Goal: Task Accomplishment & Management: Manage account settings

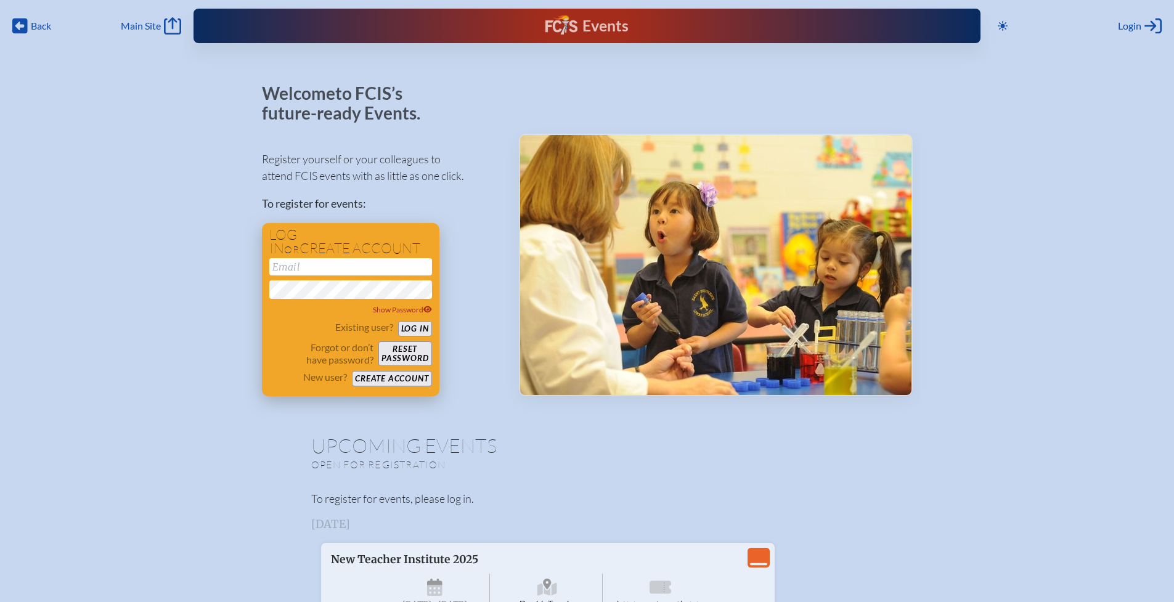
type input "[EMAIL_ADDRESS][DOMAIN_NAME]"
click at [416, 325] on button "Log in" at bounding box center [415, 328] width 34 height 15
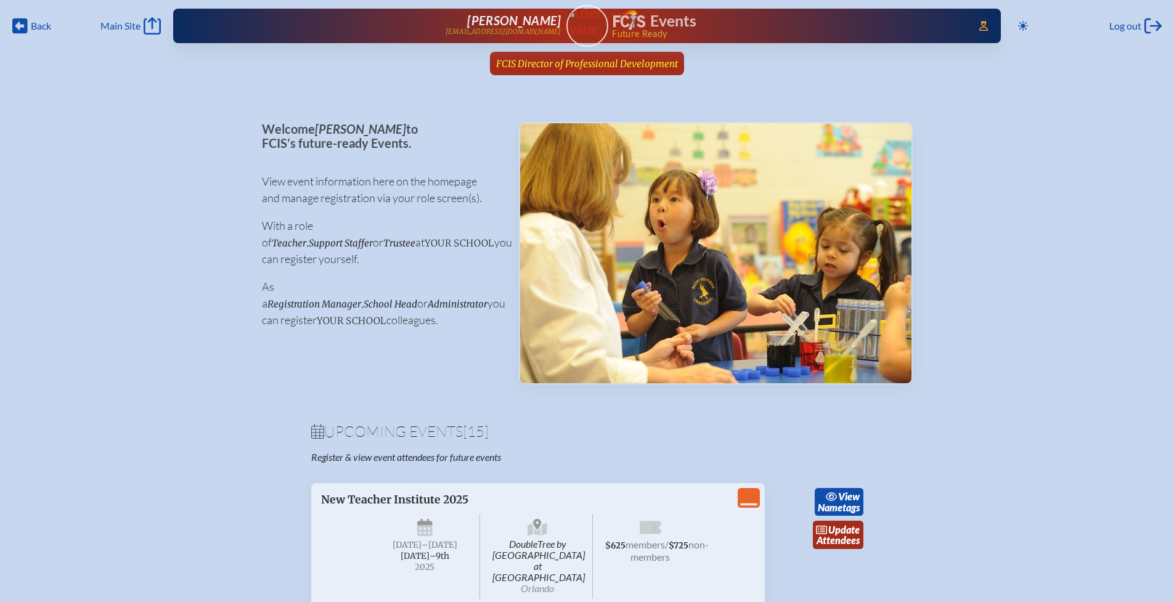
click at [573, 68] on span "FCIS Director of Professional Development" at bounding box center [587, 64] width 182 height 12
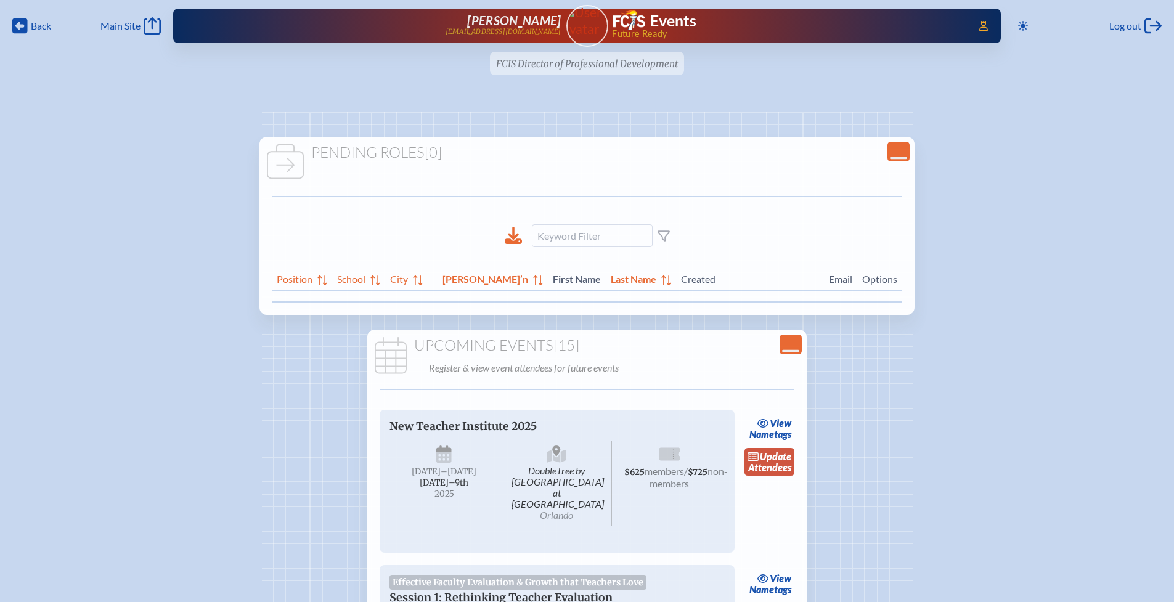
click at [765, 464] on link "update Attendees" at bounding box center [769, 462] width 51 height 28
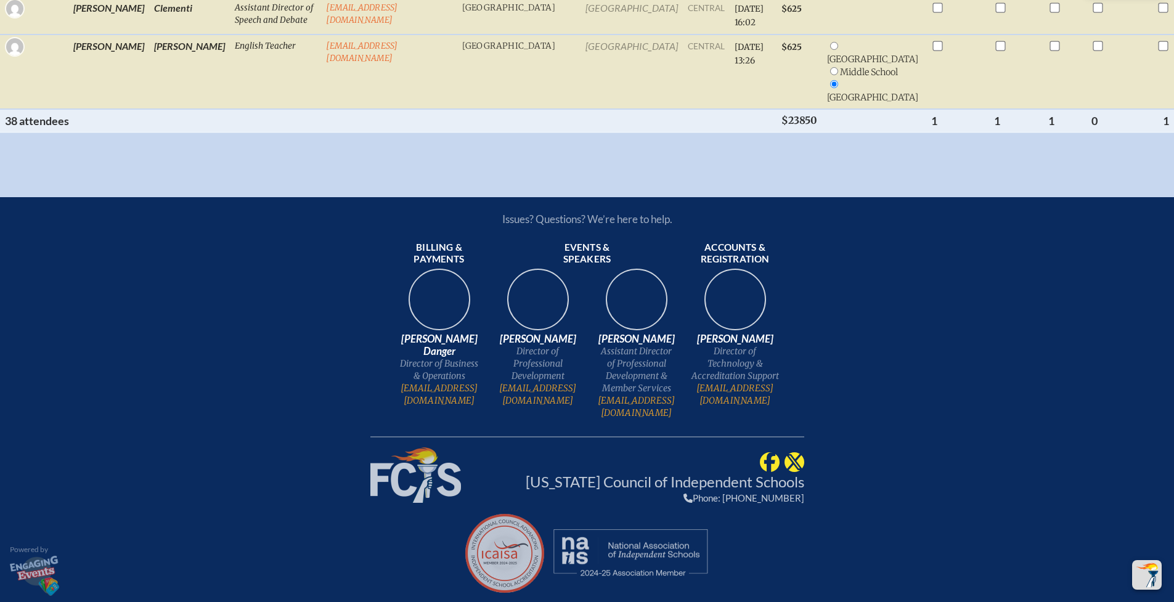
scroll to position [2873, 0]
